Goal: Find specific page/section: Find specific page/section

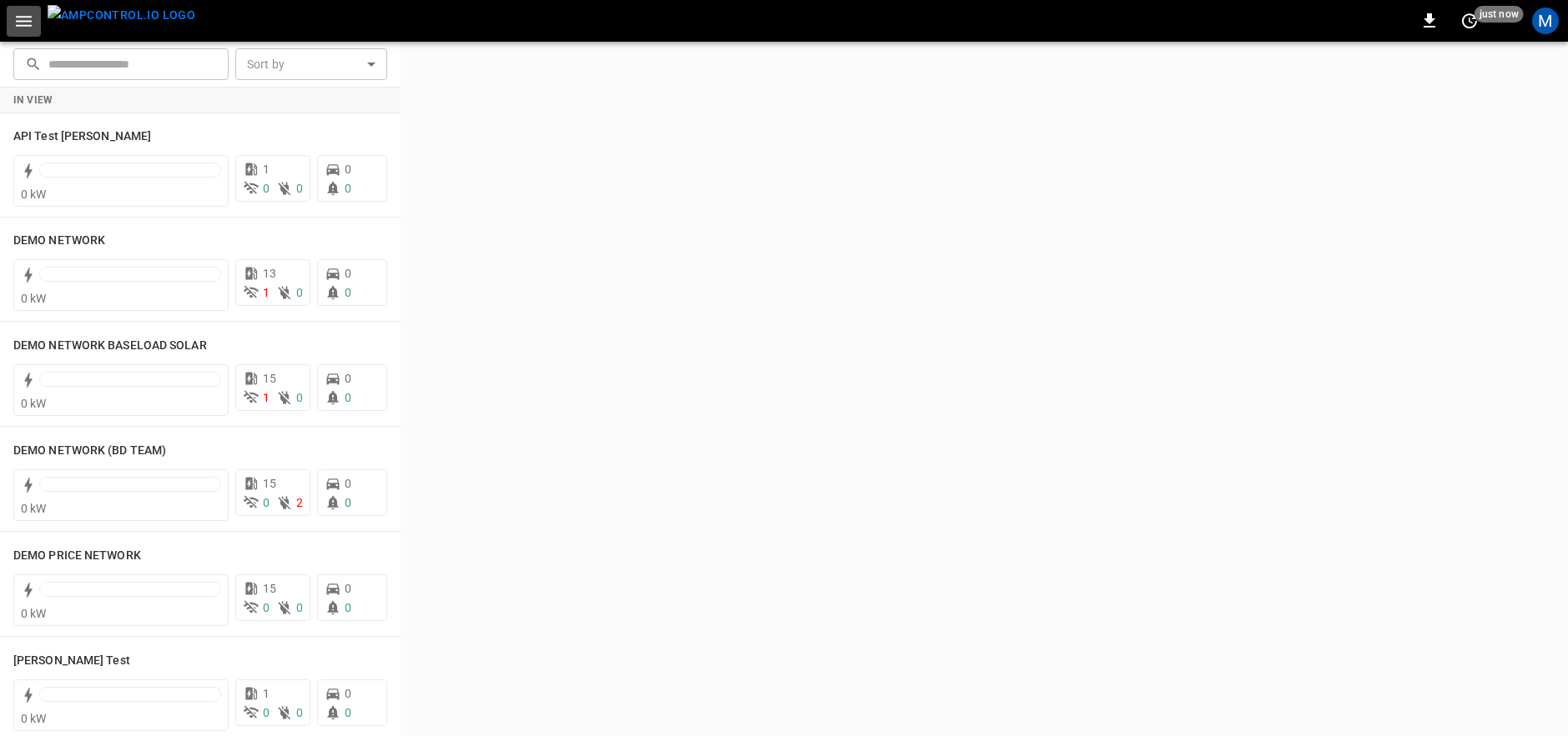
click at [19, 29] on icon "button" at bounding box center [23, 21] width 21 height 21
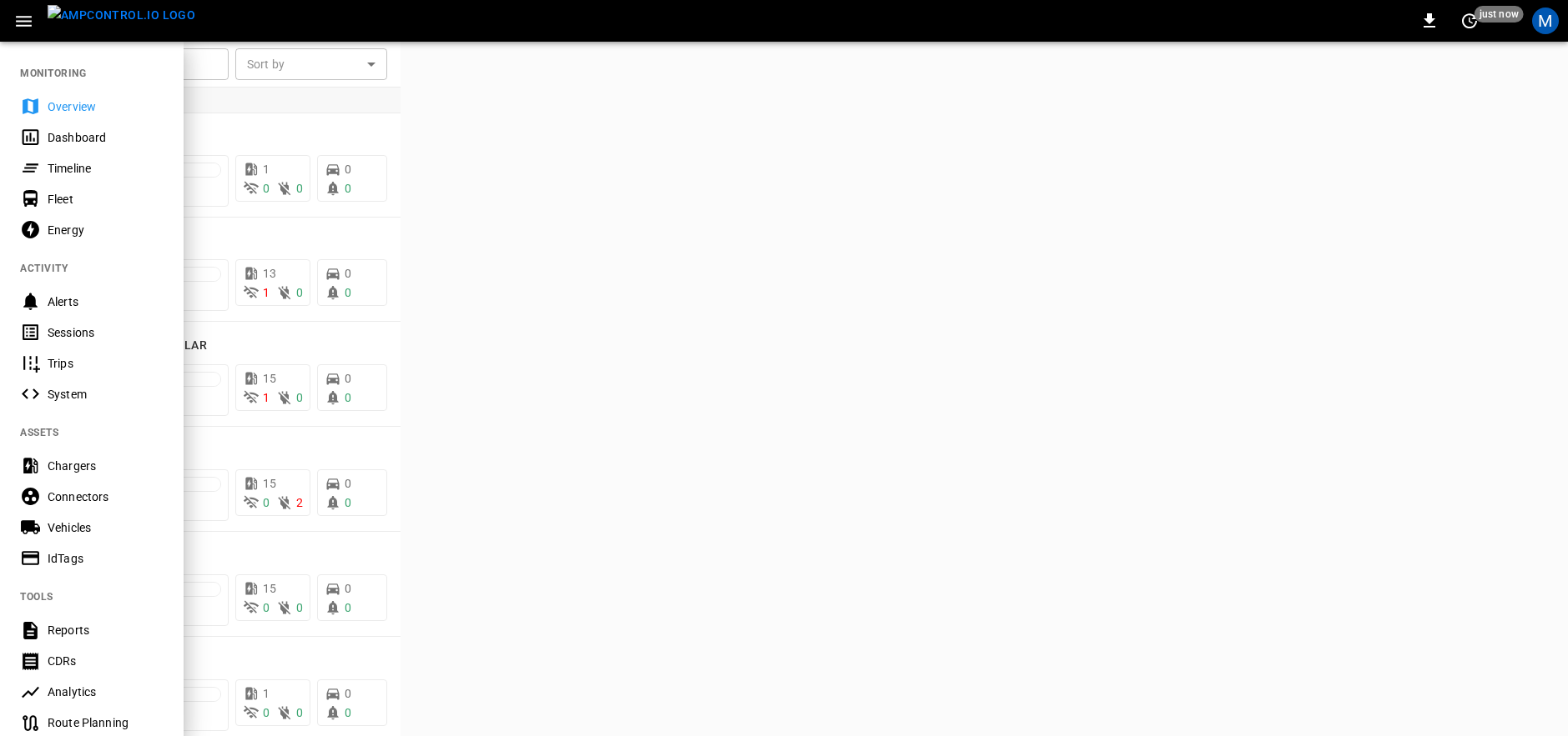
scroll to position [335, 0]
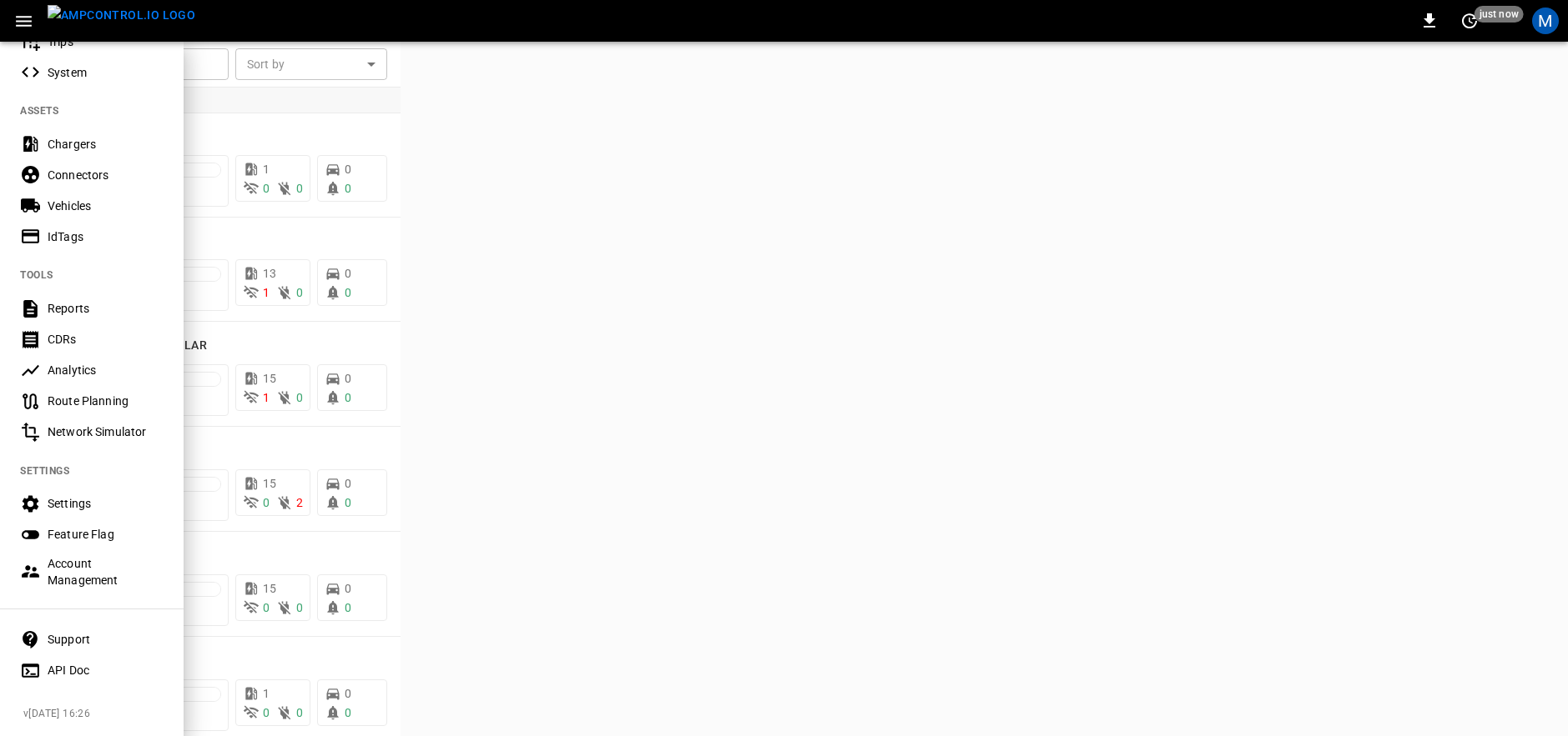
click at [80, 662] on div "API Doc" at bounding box center [105, 670] width 116 height 17
